Goal: Transaction & Acquisition: Book appointment/travel/reservation

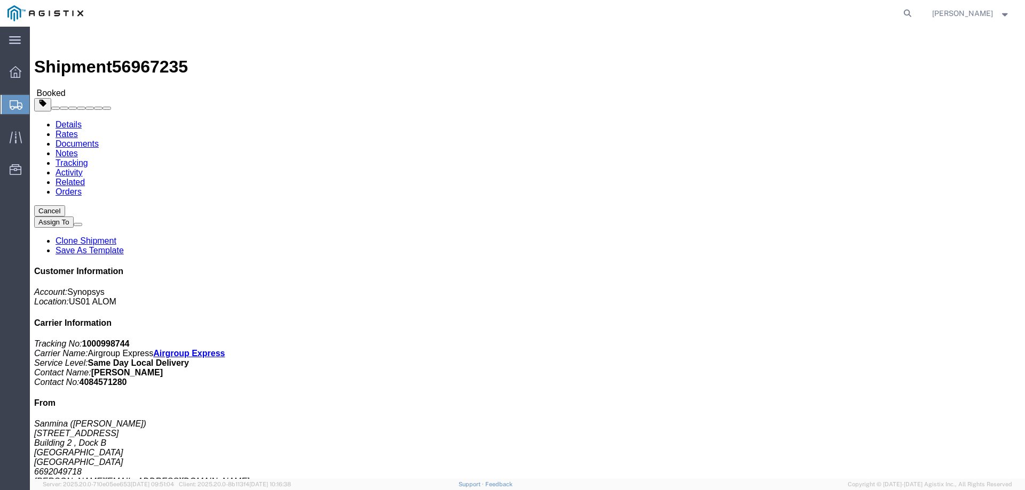
click at [0, 0] on span "Create from Template" at bounding box center [0, 0] width 0 height 0
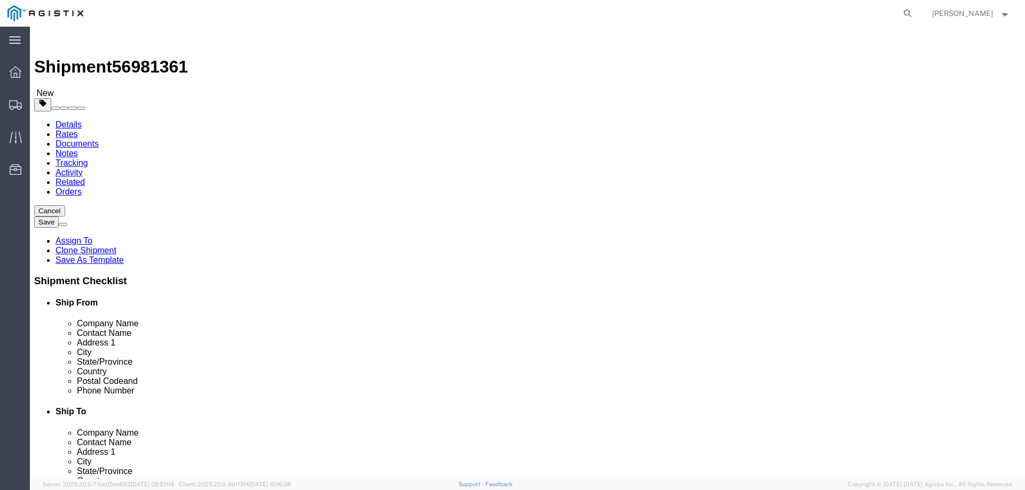
select select
select select "65511"
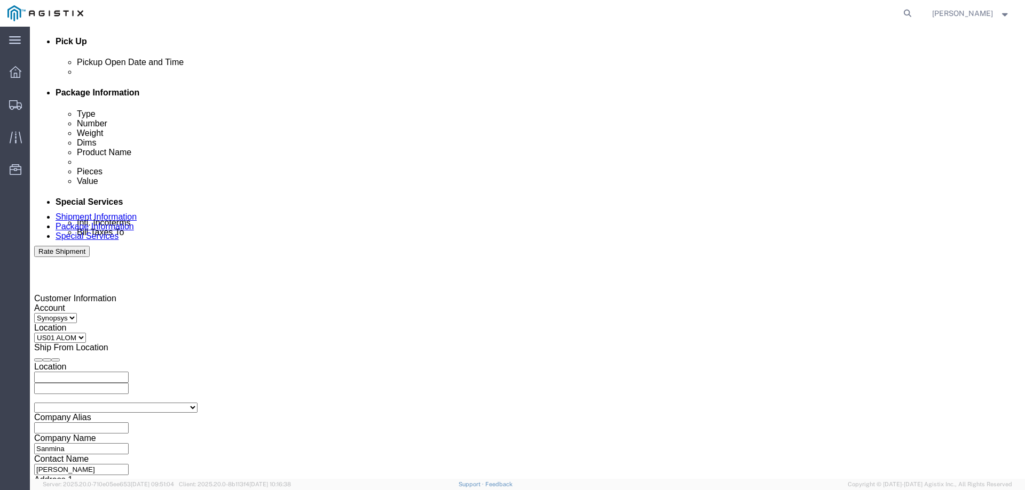
scroll to position [480, 0]
click div
type input "3:01 PM"
click button "Apply"
click div
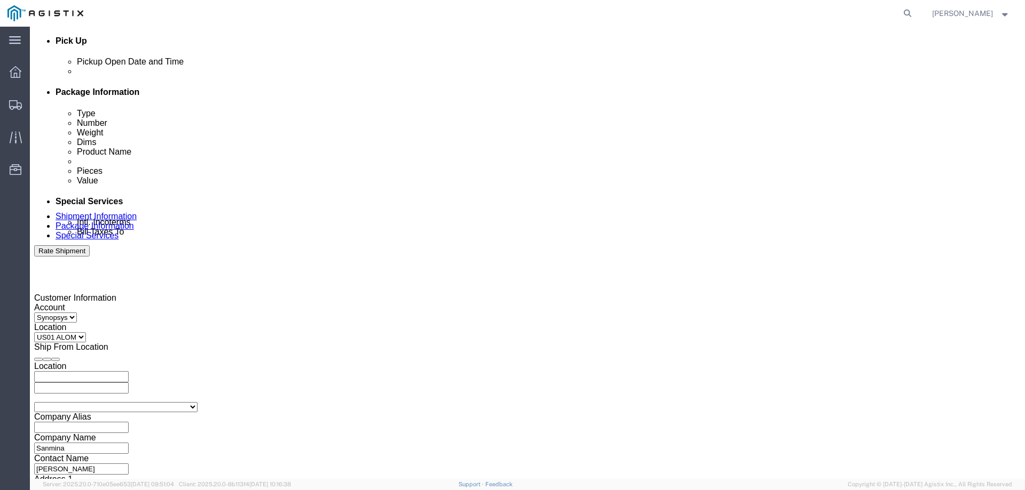
type input "4:00 PM"
click button "Apply"
click div "Mode Select Air Less than Truckload Multi-Leg Ocean Freight Rail Small Parcel T…"
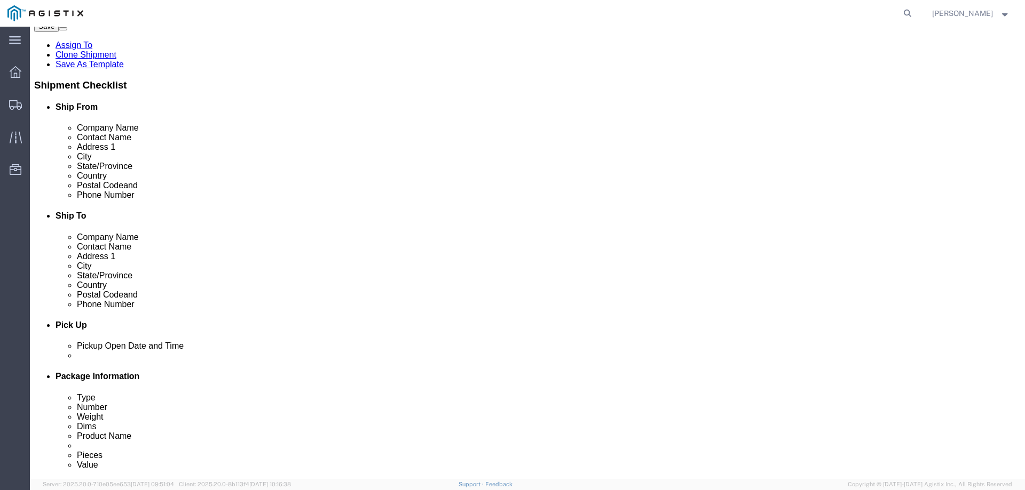
scroll to position [0, 0]
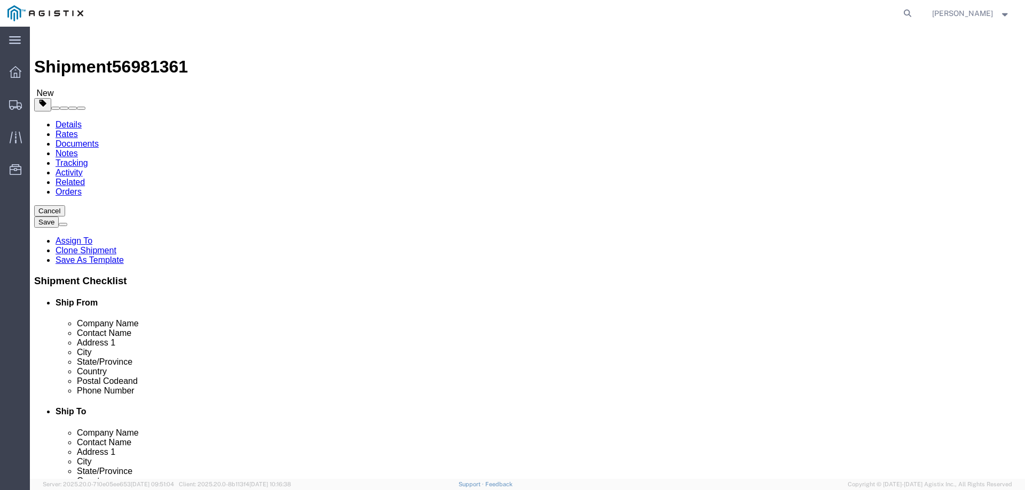
click icon
click input "1"
type input "2"
type input "1"
click div "Pieces: 1.00 Each Total value: 1.00 USD"
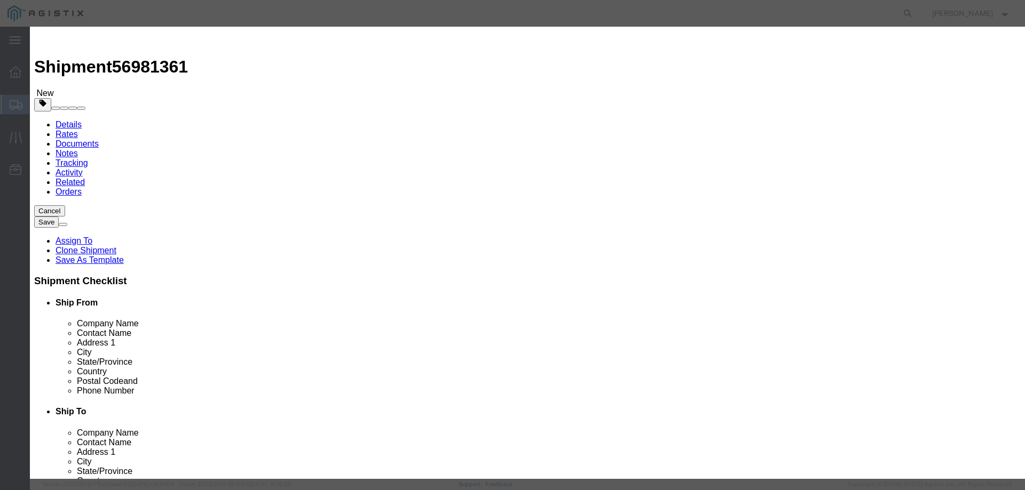
click textarea "SH100006855 REv2.0"
click input "S/N: C075544"
type input "S/N: C075605"
click button "Save & Close"
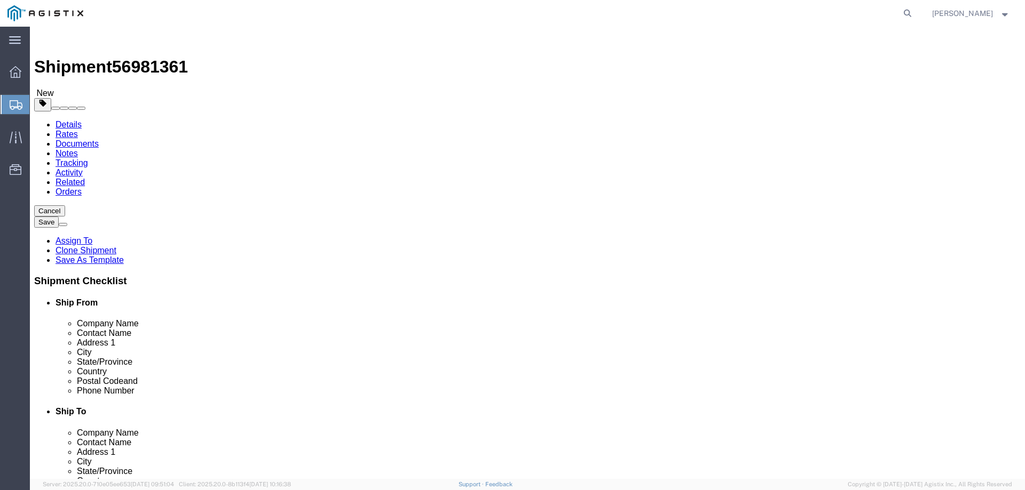
click p "Boa Module 6F -2 HW"
click dd "1.00 Each"
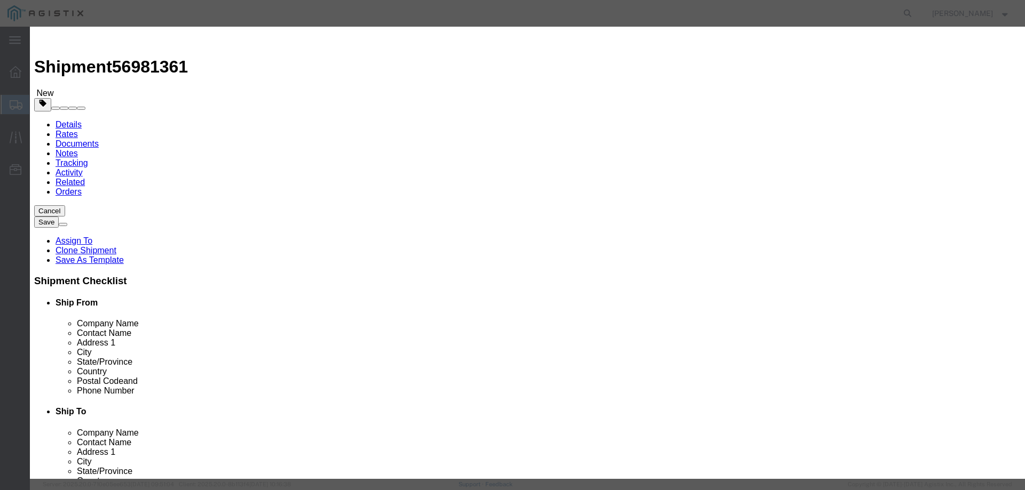
click input "S/N: C075605"
click button "Save & Close"
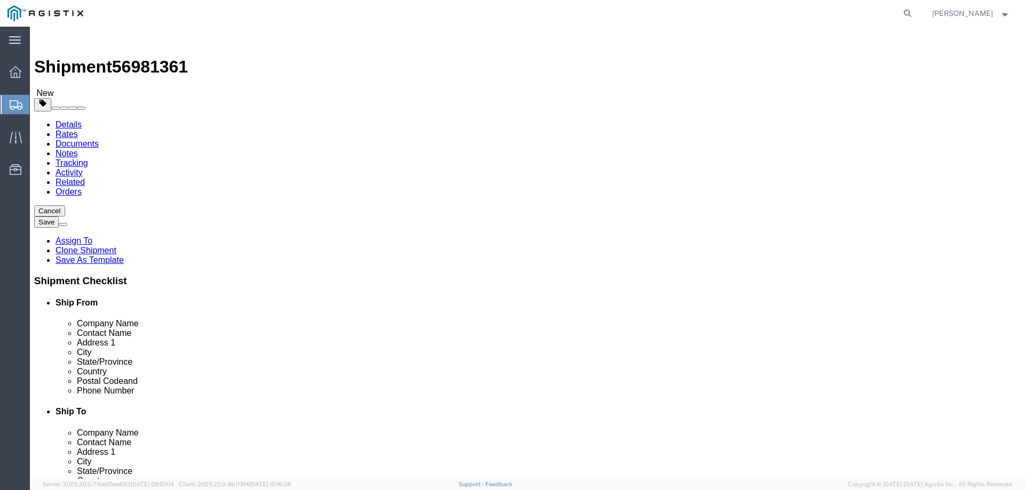
click icon
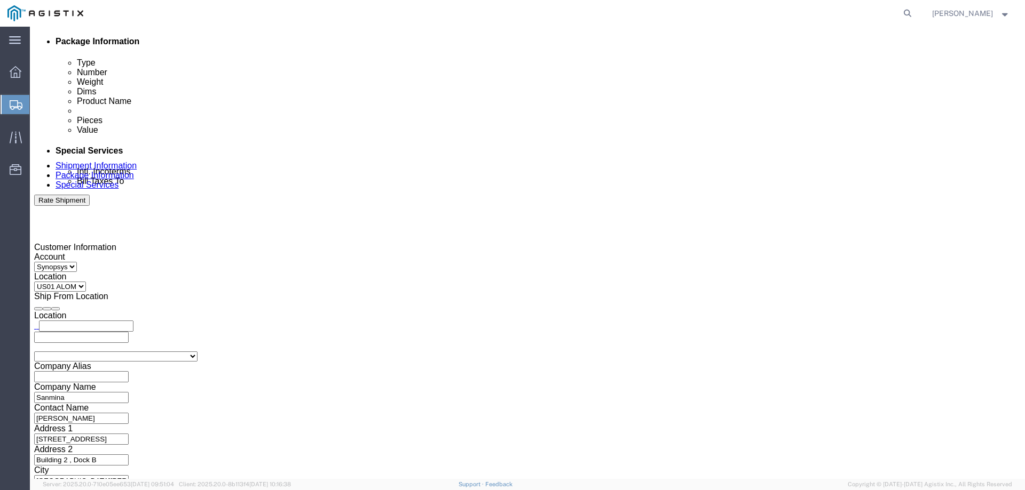
scroll to position [534, 0]
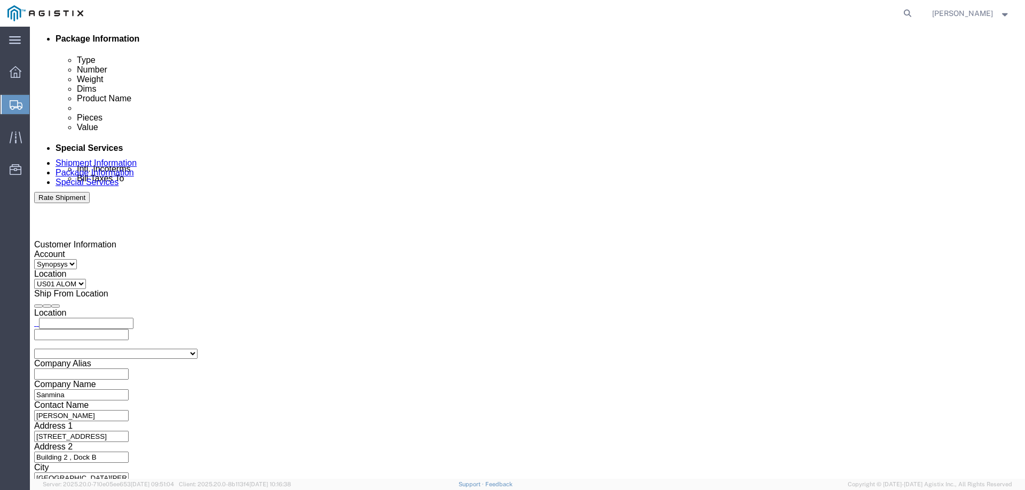
click textarea "S/N: C075544"
type textarea "S/N: C075605"
click div "To [PERSON_NAME][EMAIL_ADDRESS][PERSON_NAME][DOMAIN_NAME] [EMAIL_ADDRESS][DOMAI…"
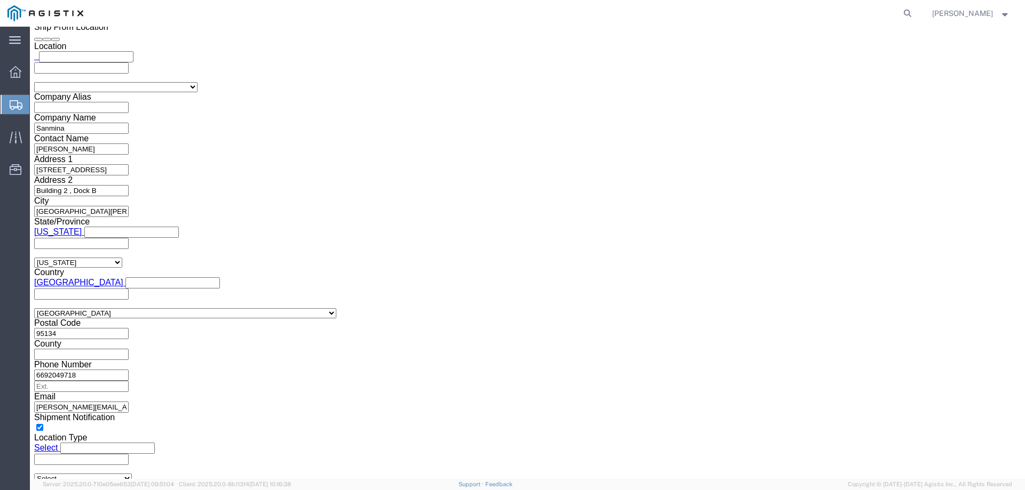
scroll to position [1061, 0]
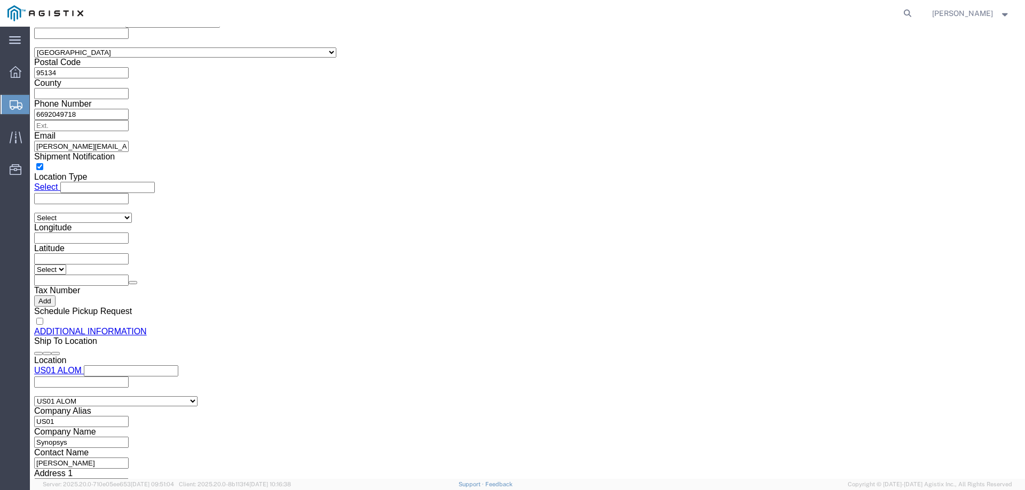
click button "Rate Shipment"
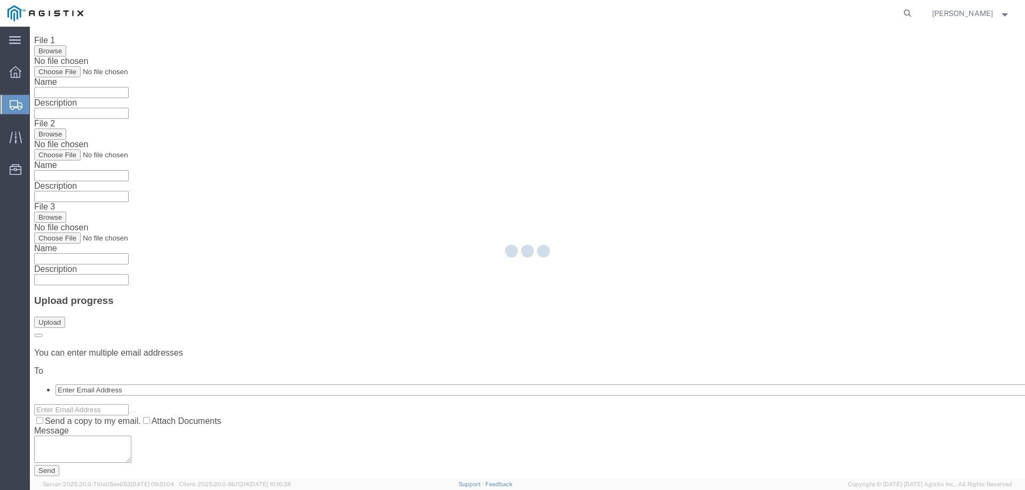
scroll to position [0, 0]
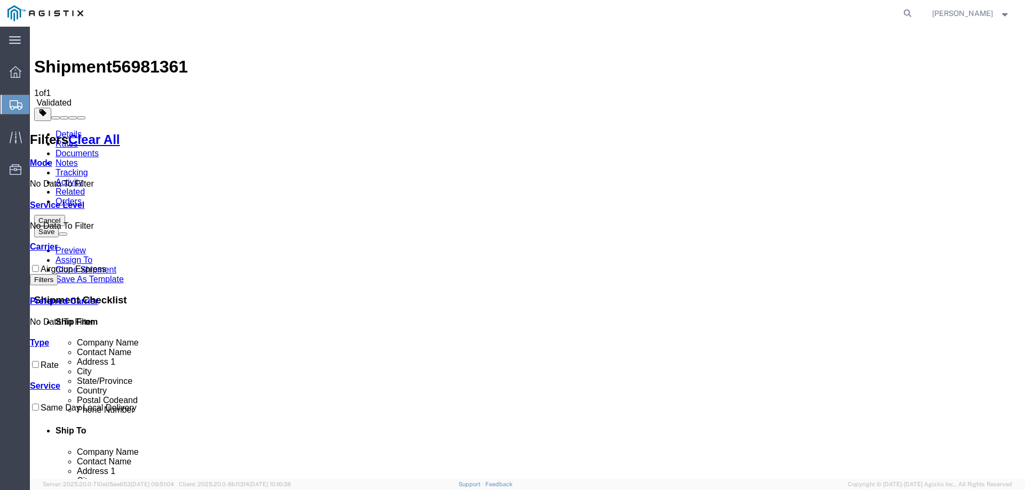
checkbox input "true"
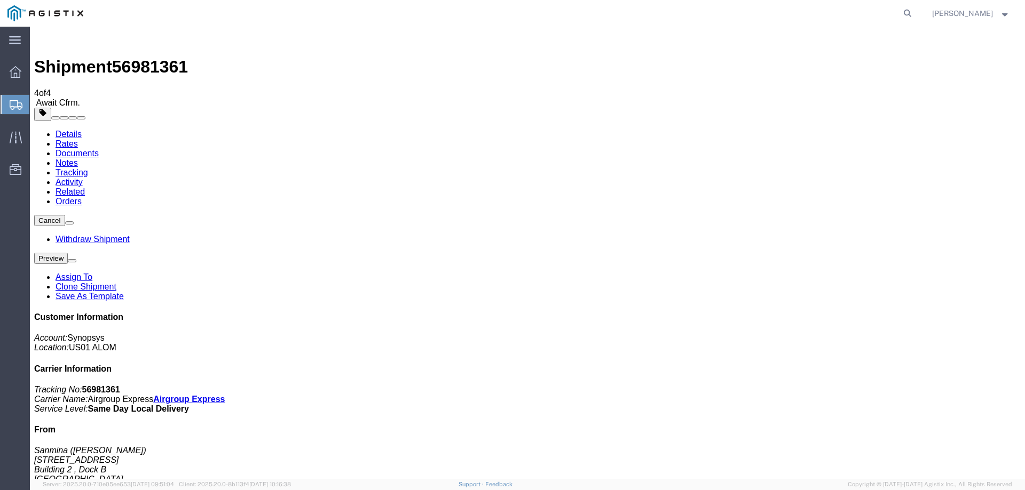
click at [0, 0] on span "Create from Template" at bounding box center [0, 0] width 0 height 0
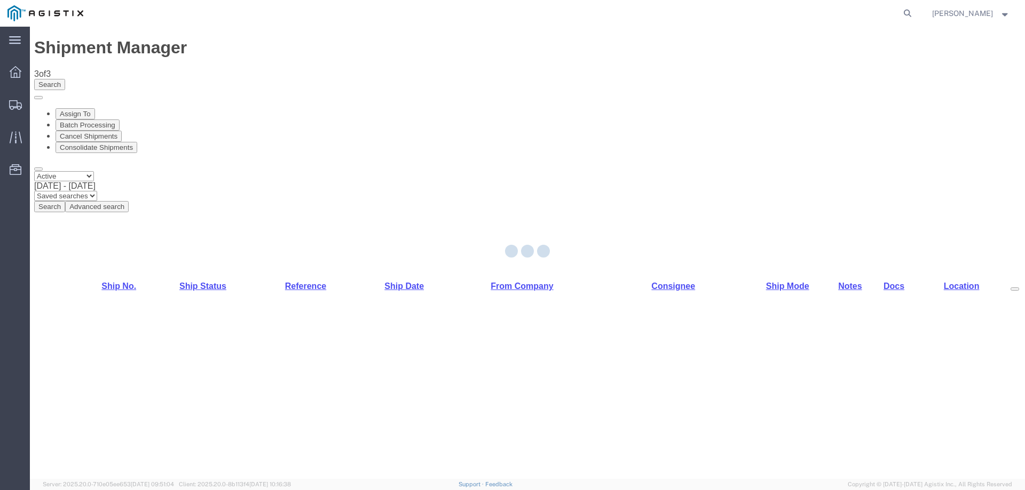
select select "65511"
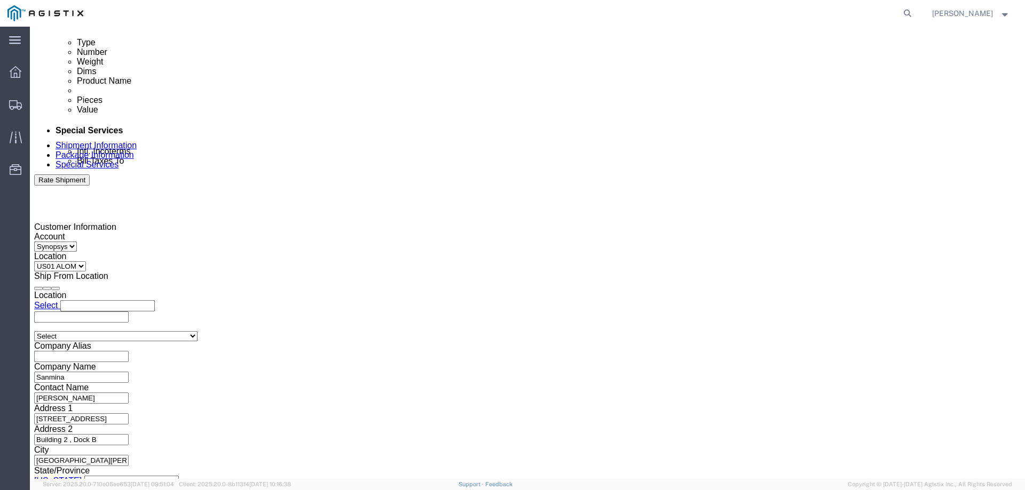
scroll to position [391, 0]
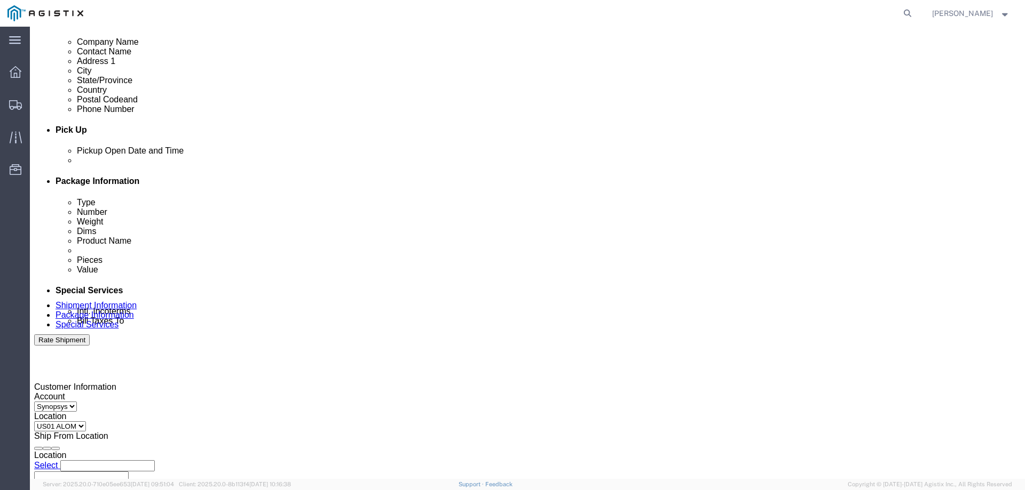
drag, startPoint x: 190, startPoint y: 350, endPoint x: 124, endPoint y: 356, distance: 66.5
click div "Select Account Type Activity ID Airline Appointment Number ASN Batch Request # …"
paste input "3000021679"
type input "3000021679"
click div "References Add reference"
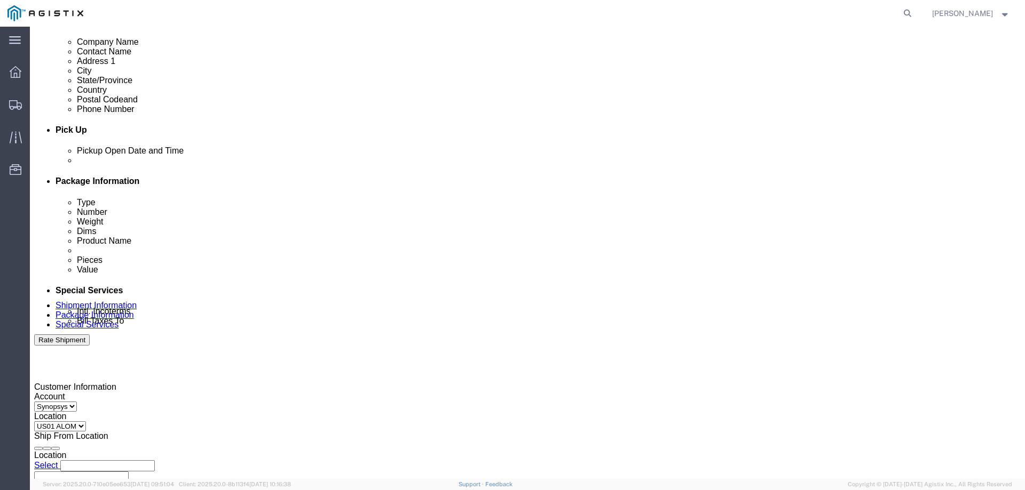
click div
type input "3:01 PM"
click button "Apply"
click div
type input "4:00 PM"
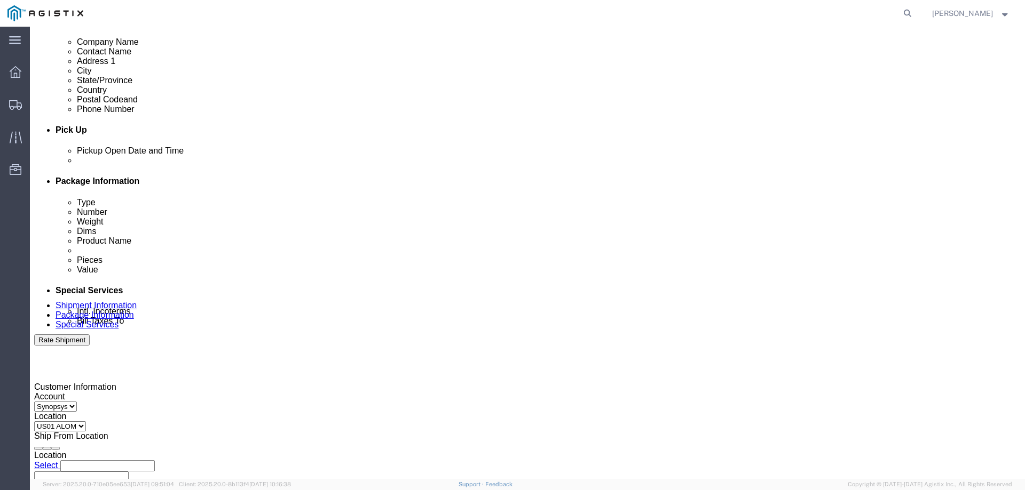
click button "Apply"
click link "Package Information"
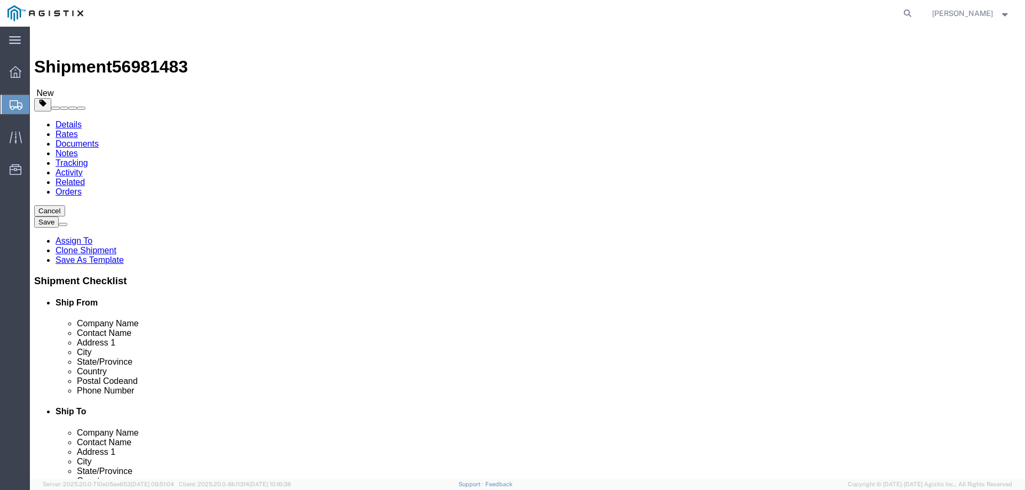
click dd "1.00 USD"
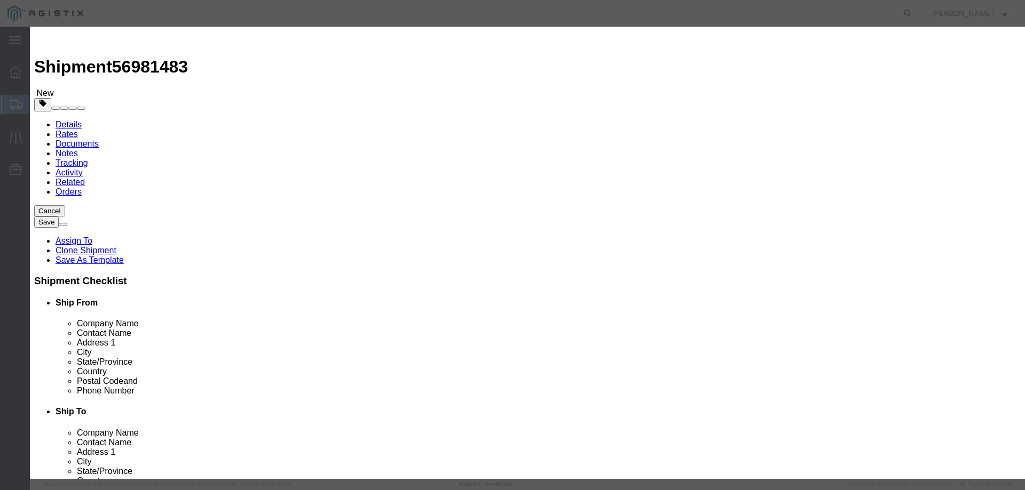
click input "Boa Module 6F -2 HW"
type input "Boa Module 6F -1 HW"
click input "S/N: C075544"
type input "S/N: C075333"
click button "Save & Close"
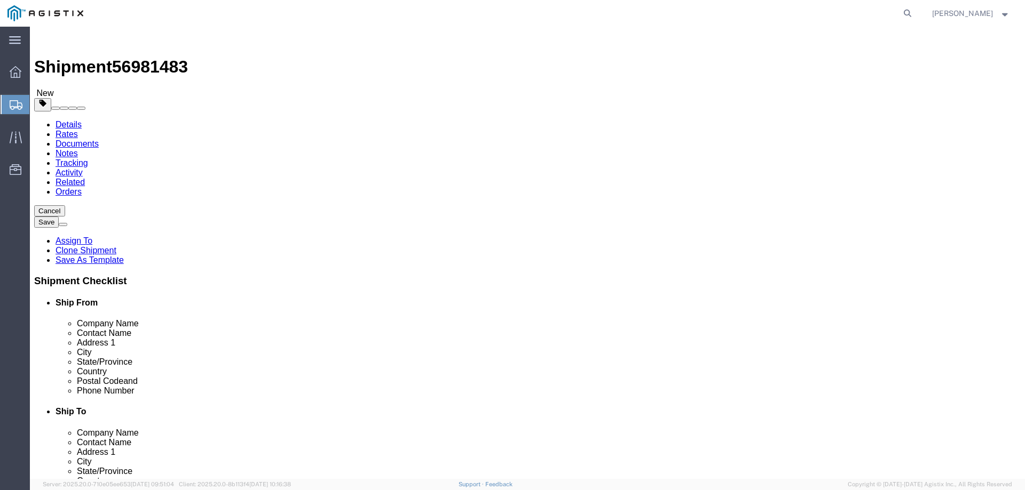
click div "Shipment Information Package Information Special Services"
click icon
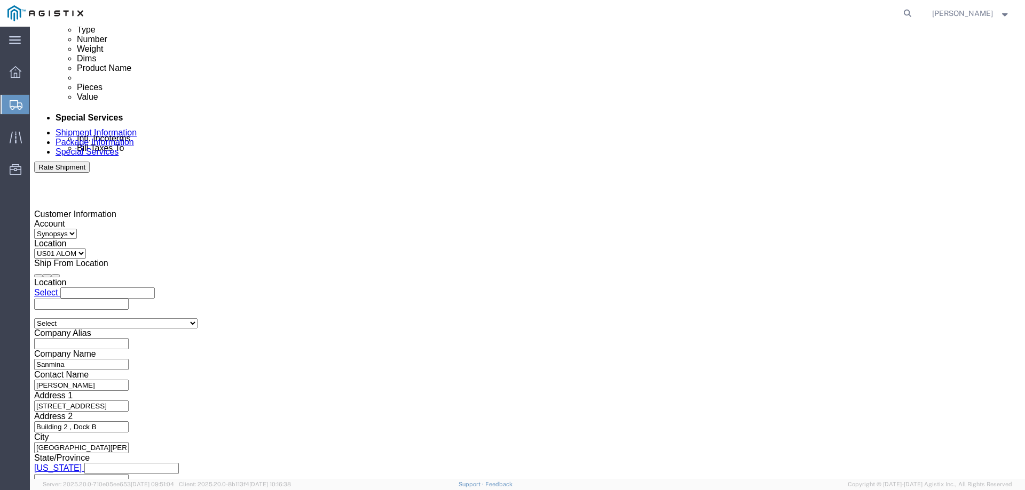
scroll to position [587, 0]
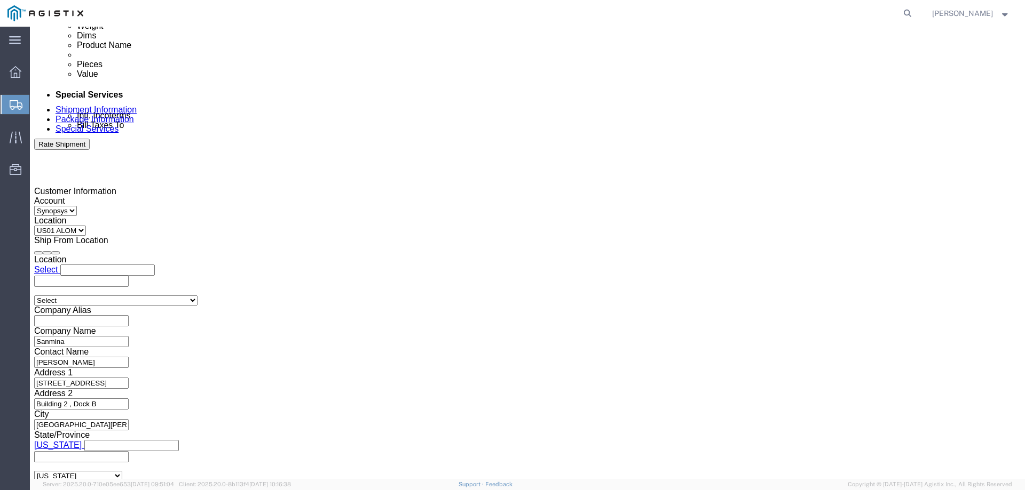
click textarea "S/N: C075544"
type textarea "S/N: C075333"
click button "Rate Shipment"
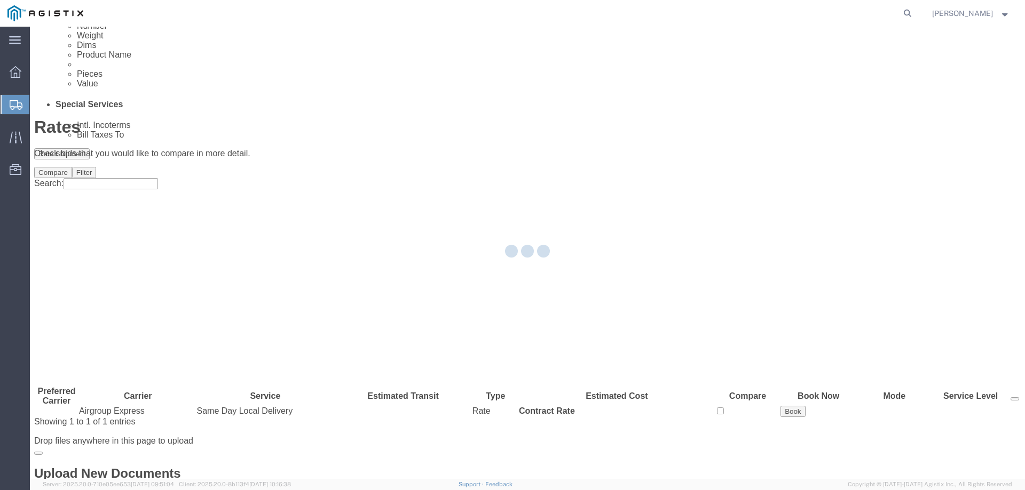
scroll to position [0, 0]
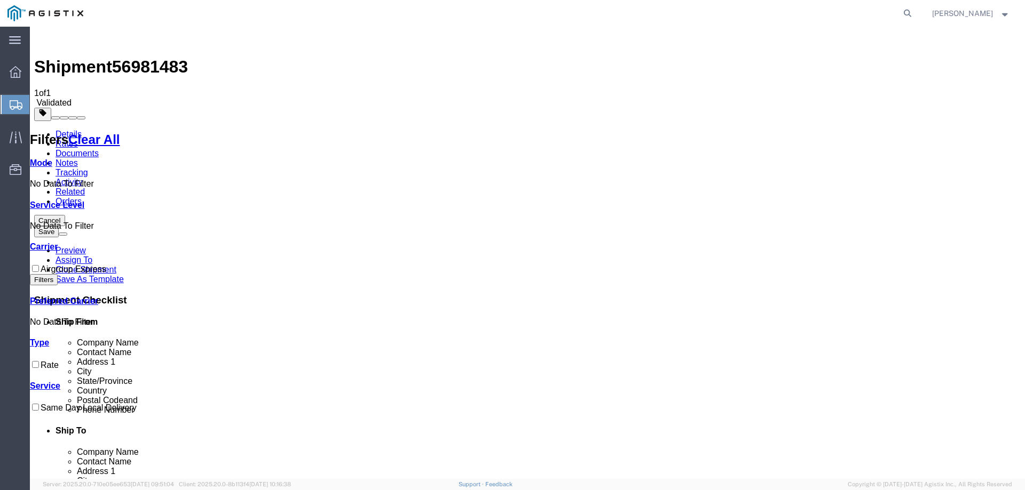
checkbox input "true"
